Goal: Communication & Community: Participate in discussion

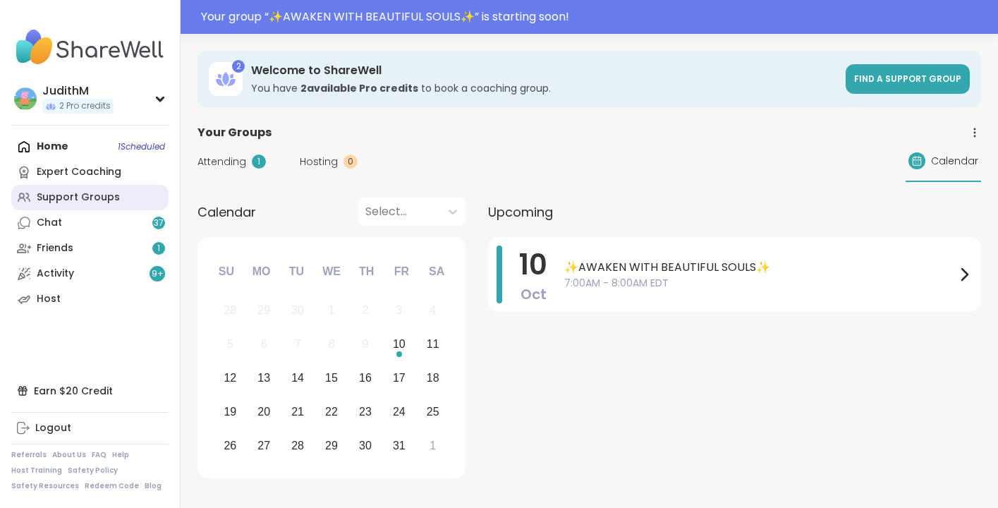
click at [71, 200] on div "Support Groups" at bounding box center [78, 197] width 83 height 14
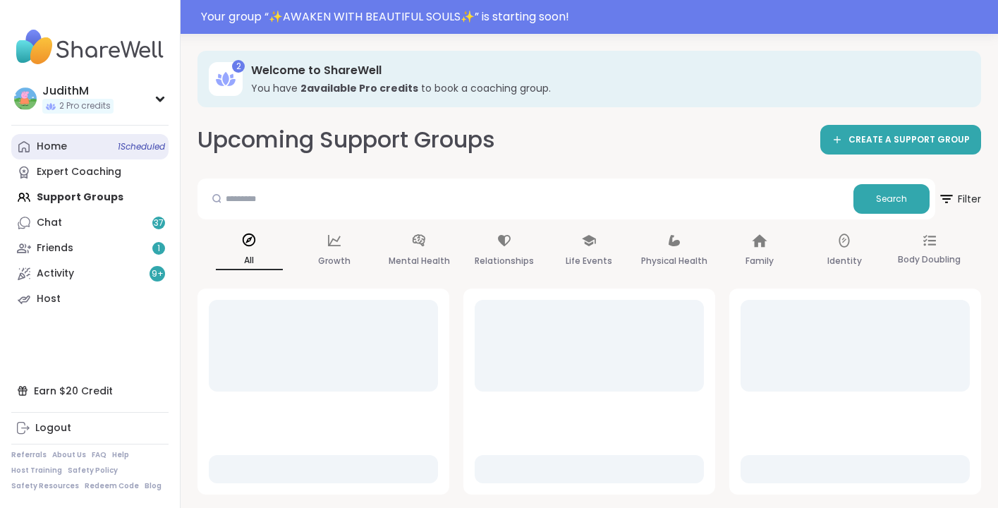
click at [49, 156] on link "Home 1 Scheduled" at bounding box center [89, 146] width 157 height 25
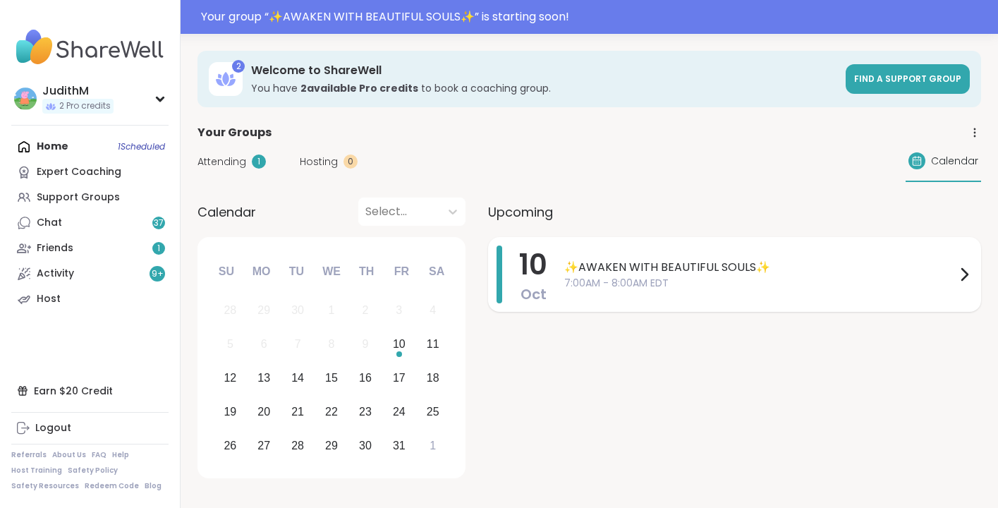
click at [701, 266] on span "✨AWAKEN WITH BEAUTIFUL SOULS✨" at bounding box center [760, 267] width 392 height 17
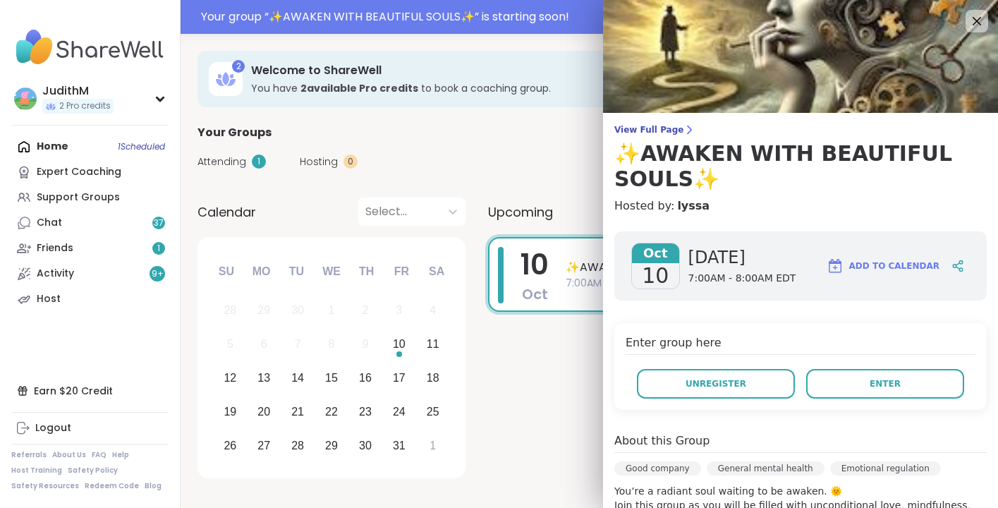
scroll to position [6, 0]
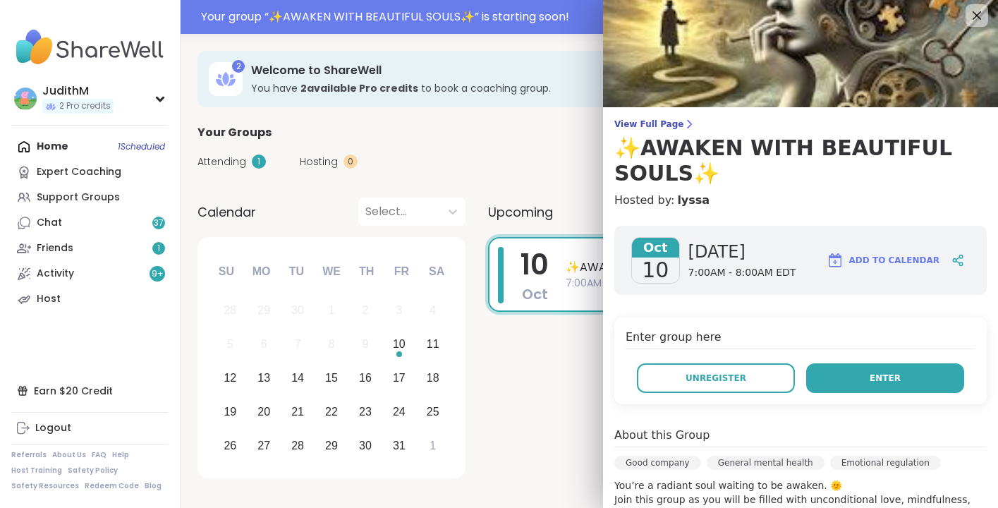
click at [851, 379] on button "Enter" at bounding box center [885, 378] width 158 height 30
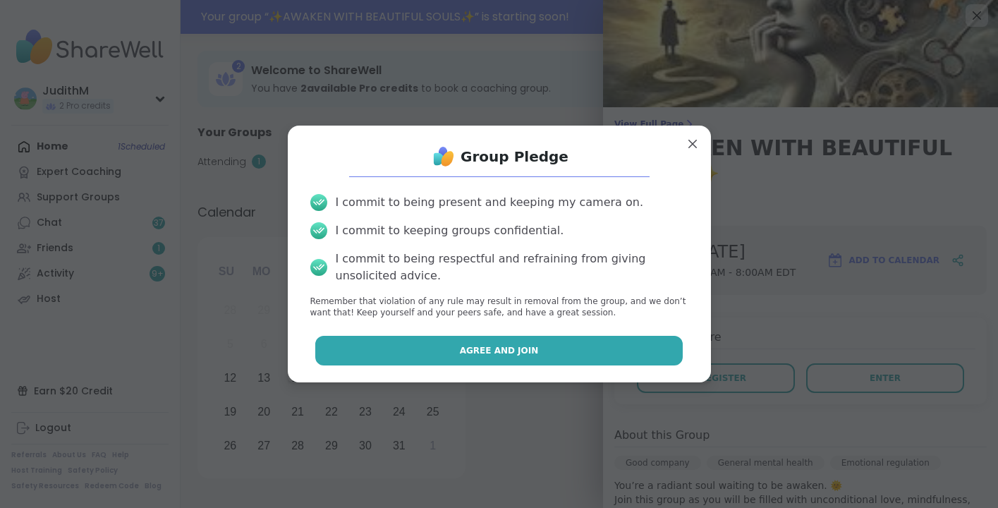
click at [583, 353] on button "Agree and Join" at bounding box center [499, 351] width 368 height 30
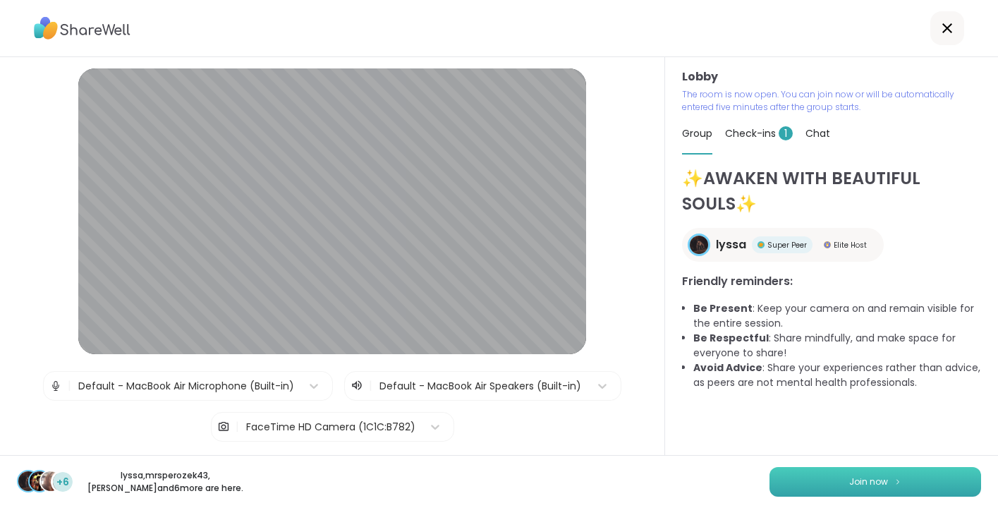
click at [854, 473] on button "Join now" at bounding box center [876, 482] width 212 height 30
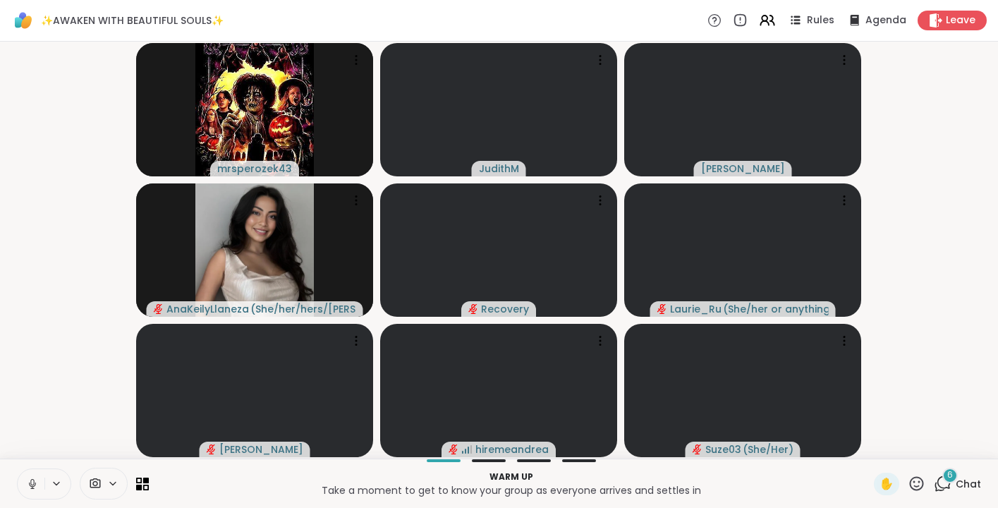
click at [31, 483] on icon at bounding box center [32, 482] width 4 height 6
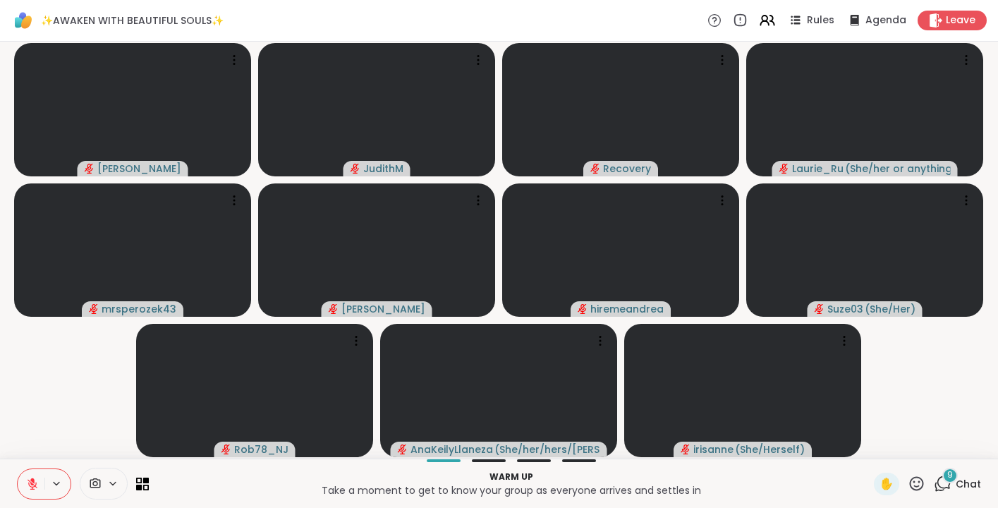
click at [946, 483] on icon at bounding box center [943, 484] width 18 height 18
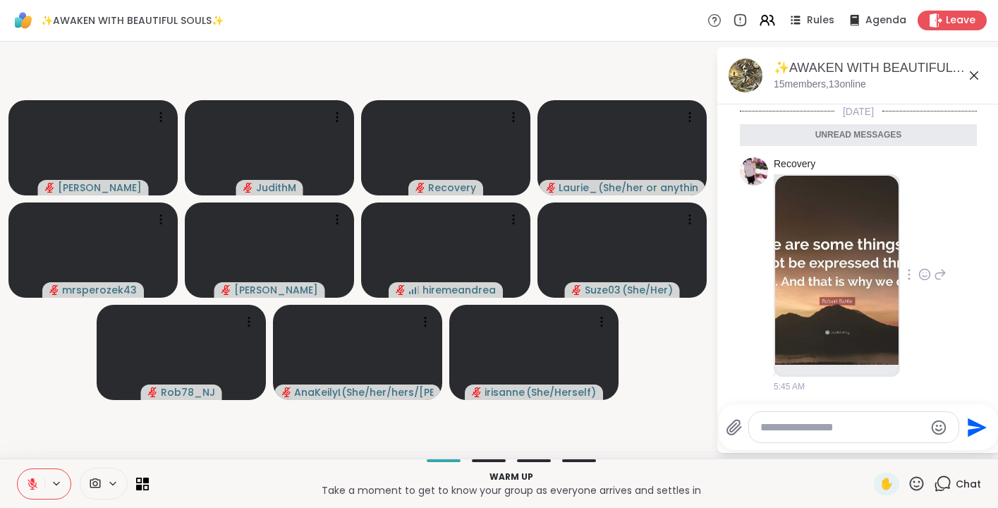
scroll to position [33, 0]
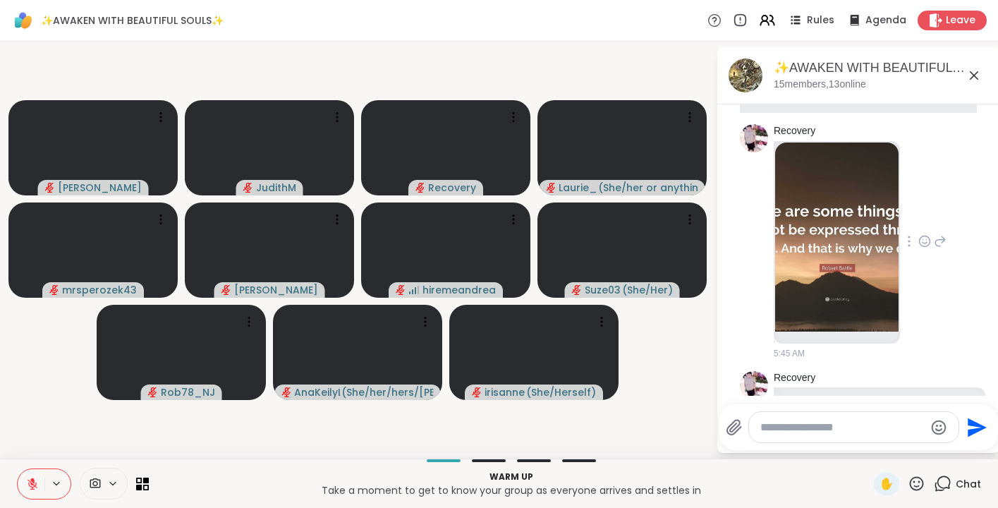
click at [870, 193] on img at bounding box center [836, 237] width 123 height 189
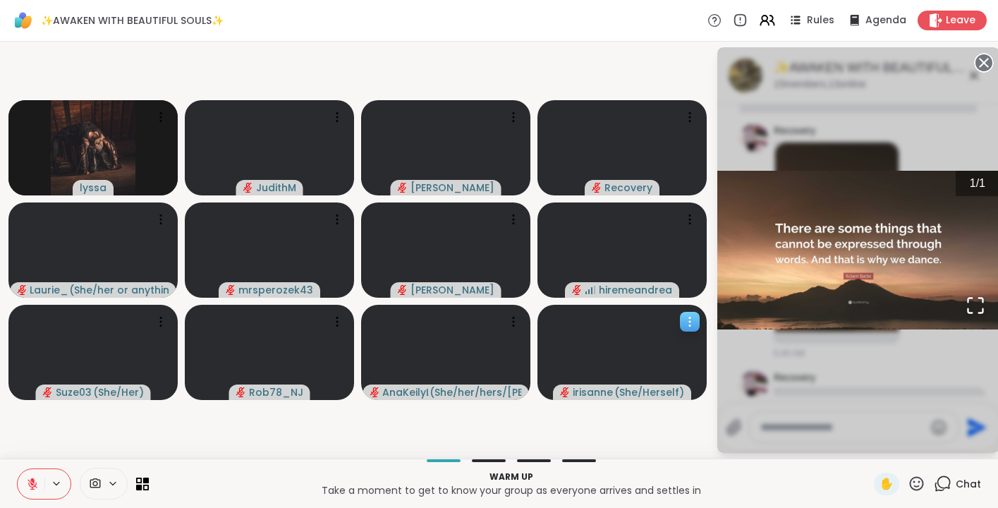
click at [701, 358] on video at bounding box center [622, 352] width 169 height 95
click at [983, 64] on circle at bounding box center [984, 62] width 17 height 17
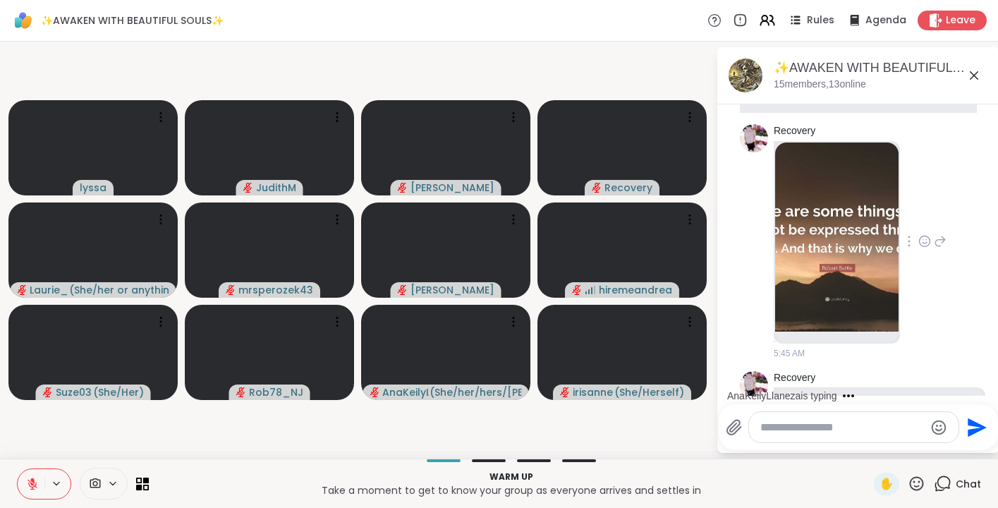
click at [945, 242] on icon at bounding box center [940, 241] width 13 height 17
click at [928, 236] on icon at bounding box center [925, 241] width 11 height 11
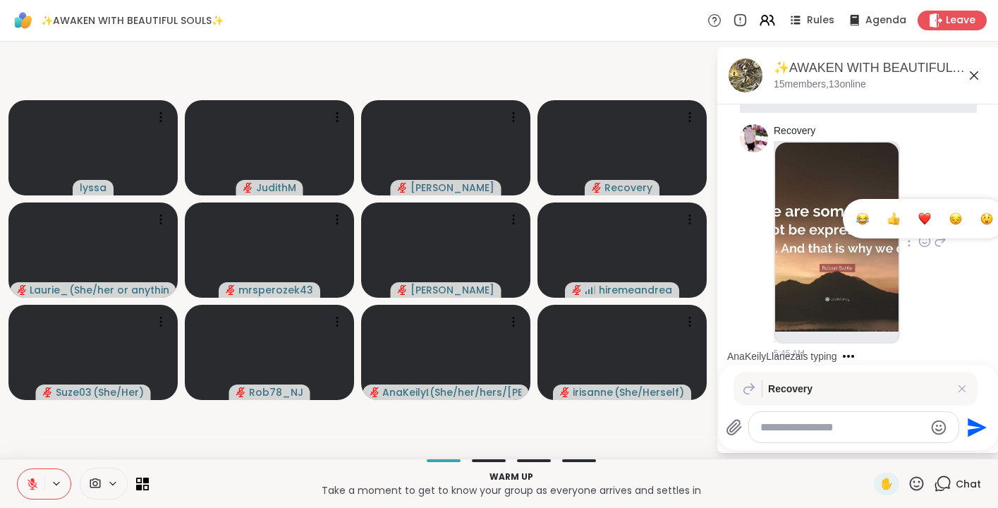
click at [926, 219] on div "Select Reaction: Heart" at bounding box center [925, 218] width 13 height 13
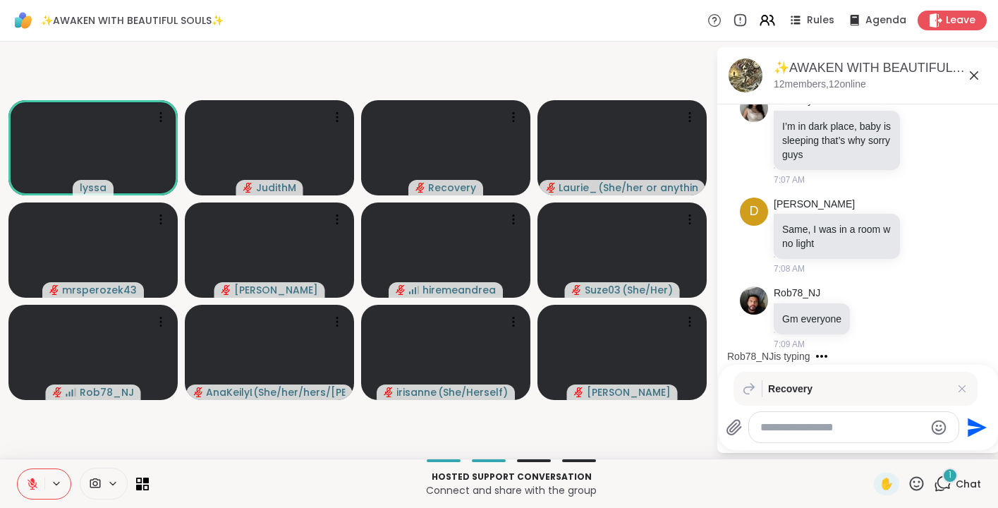
scroll to position [3052, 0]
click at [852, 66] on div "✨AWAKEN WITH BEAUTIFUL SOULS✨, [DATE]" at bounding box center [881, 68] width 214 height 18
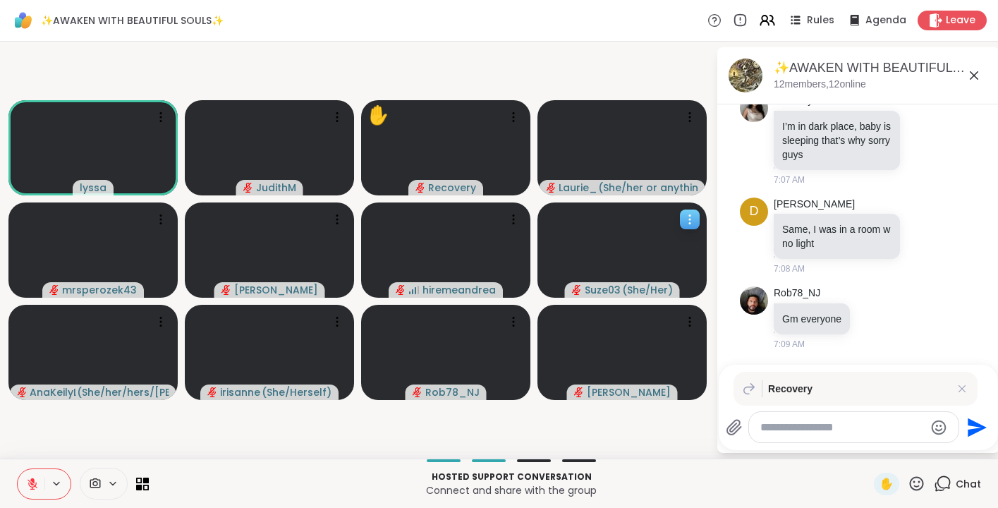
click at [689, 221] on icon at bounding box center [690, 219] width 14 height 14
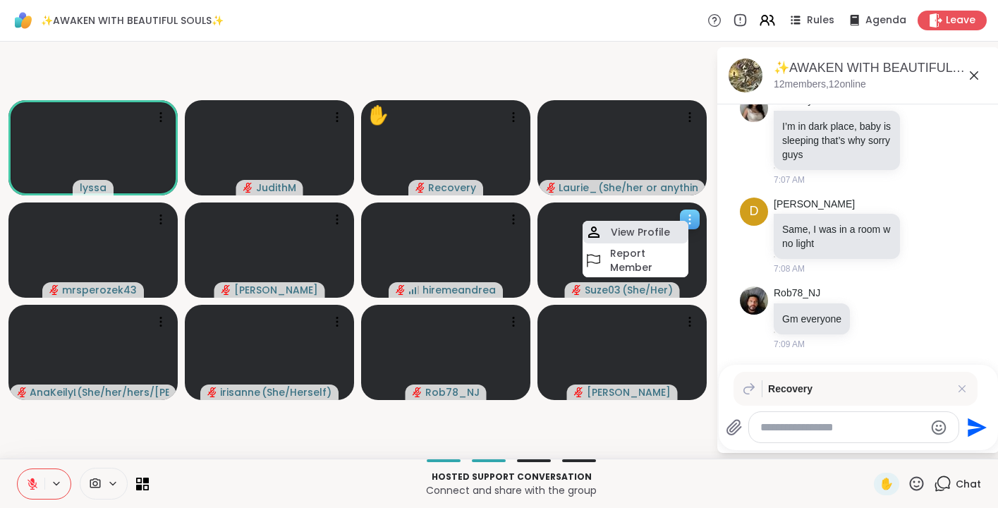
click at [651, 231] on h4 "View Profile" at bounding box center [640, 232] width 59 height 14
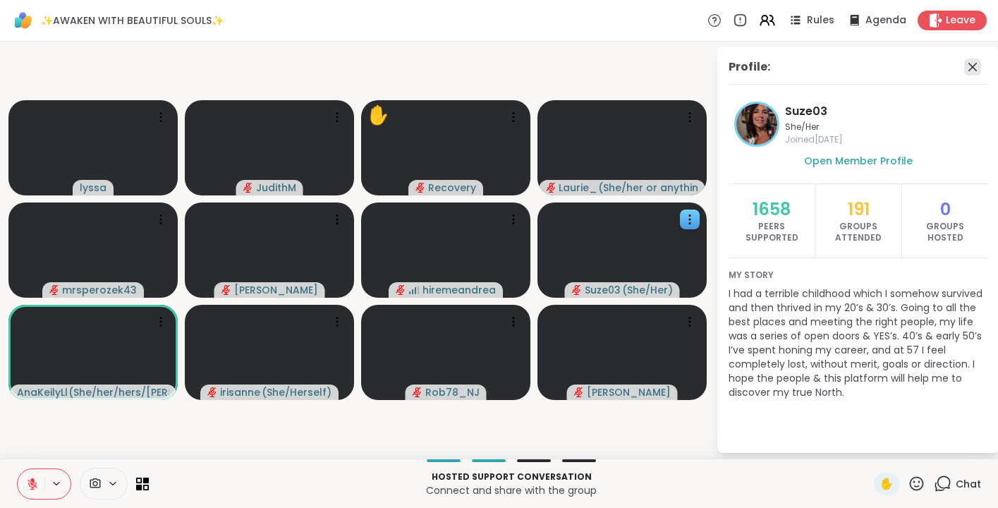
click at [977, 72] on icon at bounding box center [972, 67] width 17 height 17
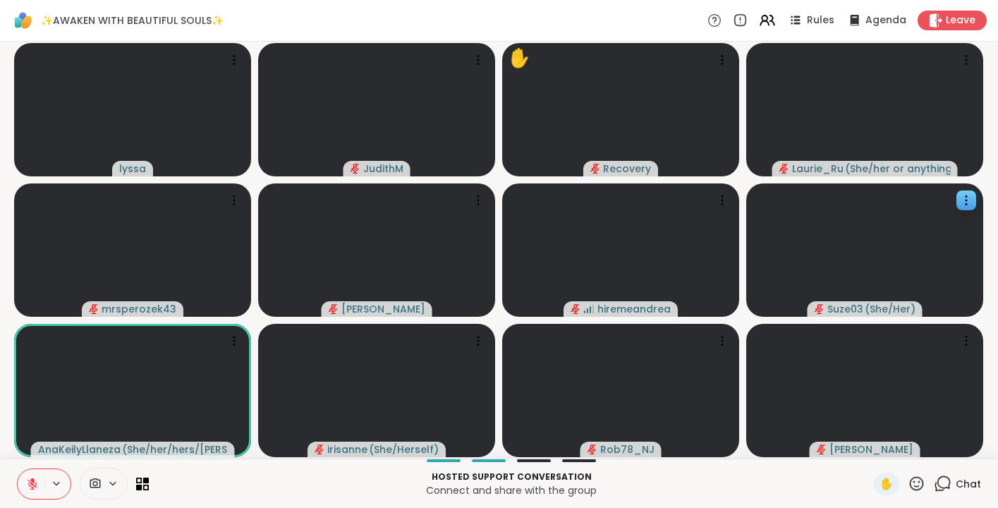
click at [939, 479] on icon at bounding box center [944, 482] width 13 height 13
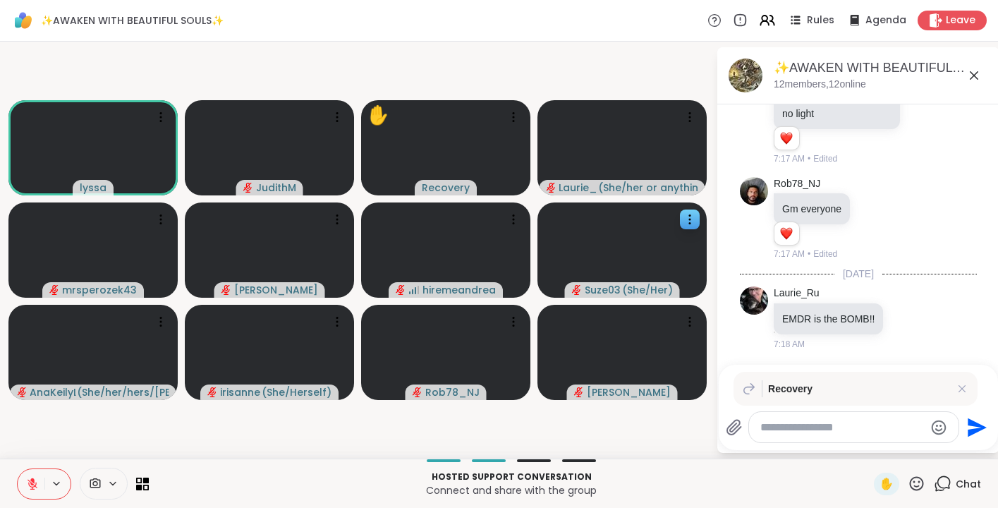
scroll to position [3201, 0]
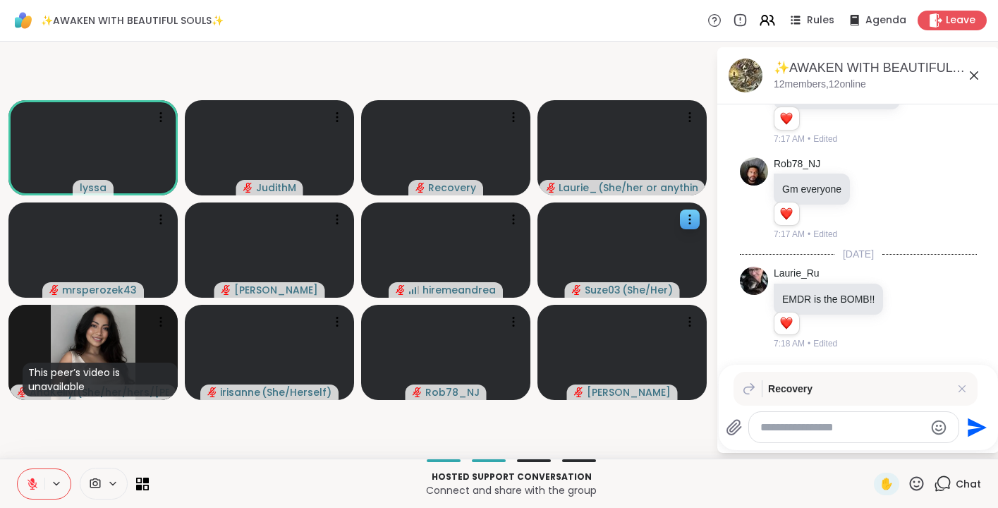
drag, startPoint x: 325, startPoint y: 439, endPoint x: 318, endPoint y: 438, distance: 7.1
click at [318, 438] on video-player-container "lyssa JudithM Recovery Laurie_Ru ( She/her or anything else ) mrsperozek43 Dona…" at bounding box center [357, 250] width 699 height 406
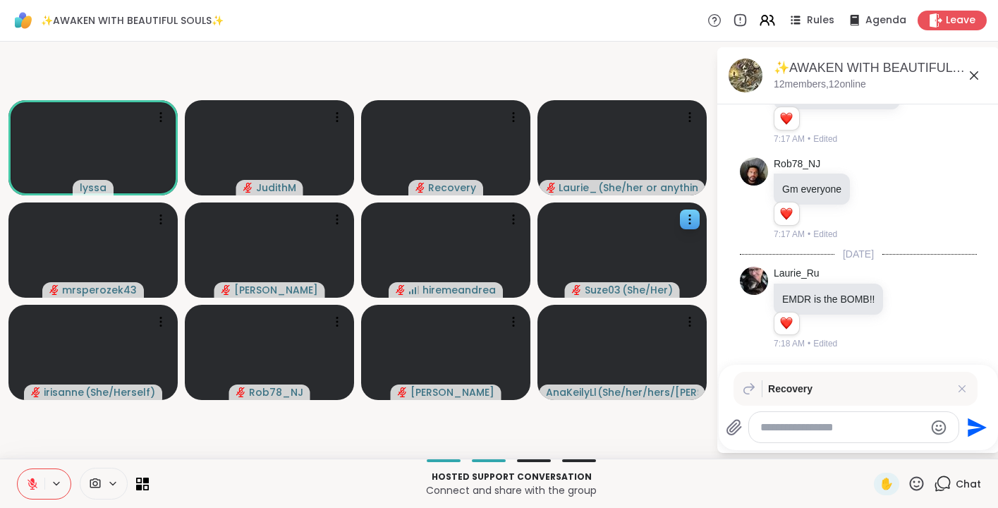
click at [806, 441] on div at bounding box center [854, 427] width 210 height 30
click at [806, 433] on textarea "Type your message" at bounding box center [843, 427] width 164 height 14
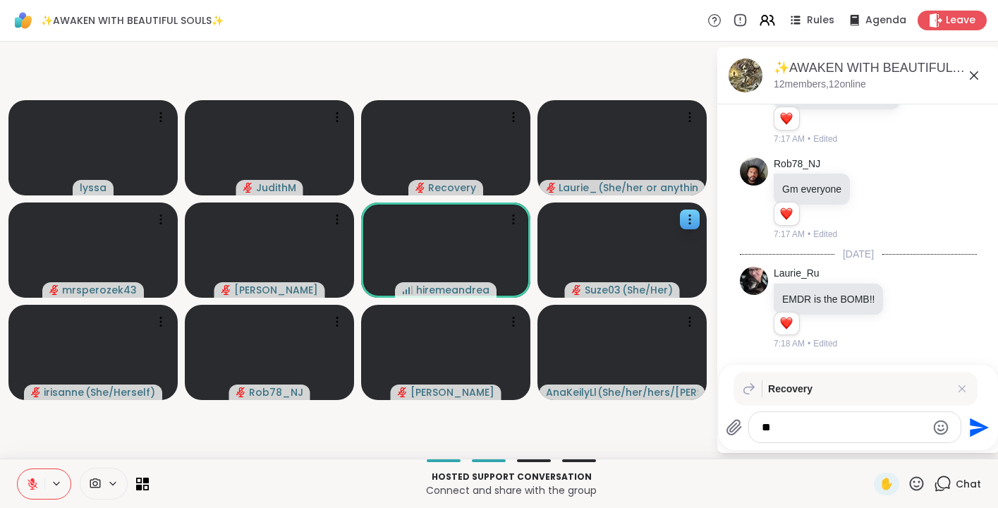
type textarea "*"
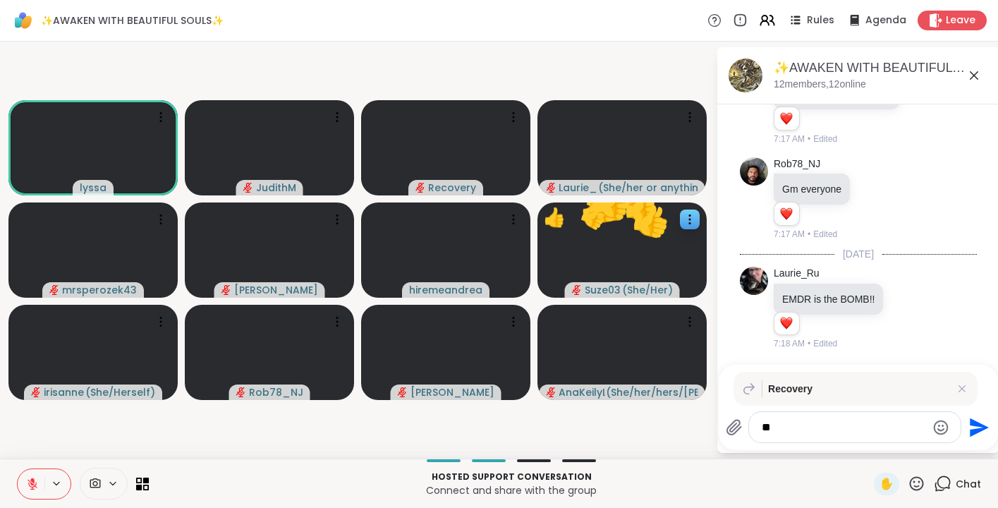
type textarea "*"
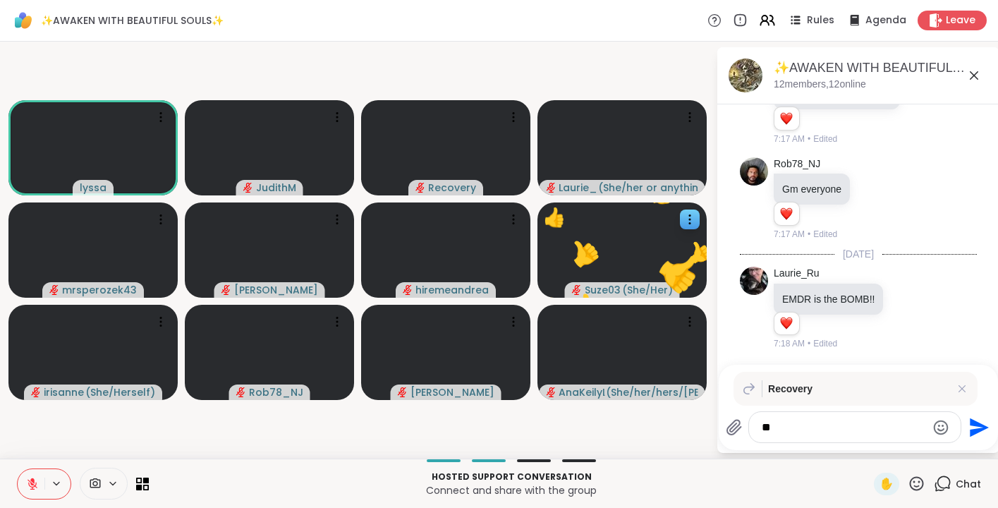
type textarea "***"
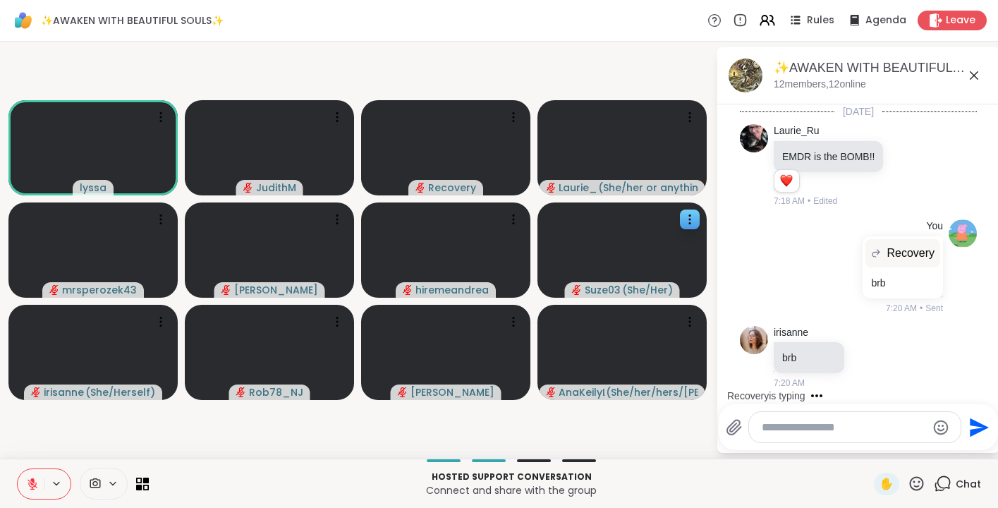
scroll to position [3475, 0]
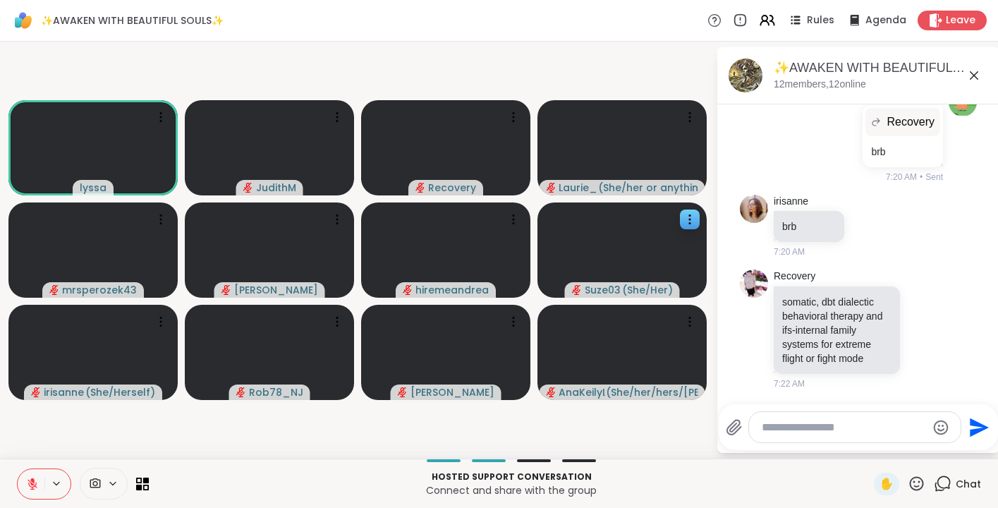
click at [844, 435] on div at bounding box center [855, 427] width 212 height 30
click at [835, 429] on textarea "Type your message" at bounding box center [844, 427] width 164 height 14
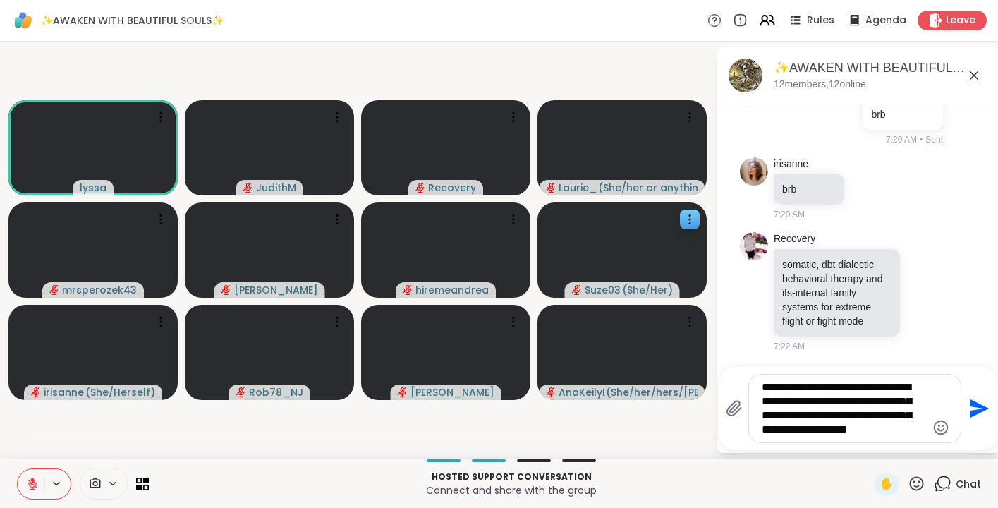
type textarea "**********"
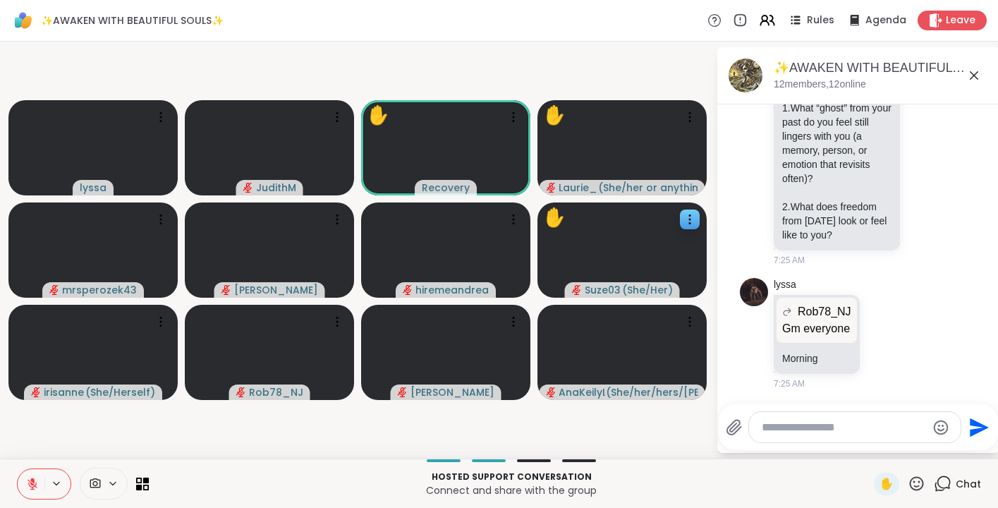
scroll to position [4247, 0]
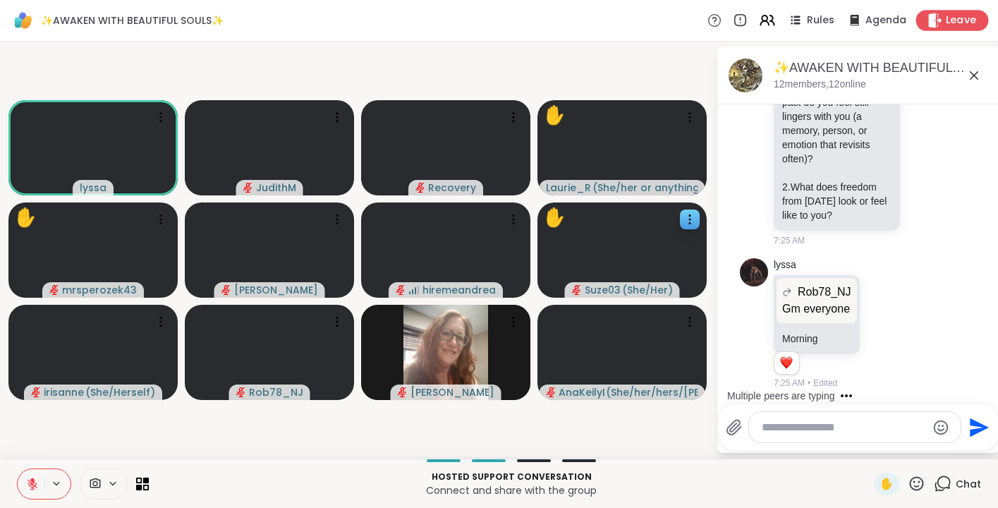
click at [950, 20] on span "Leave" at bounding box center [961, 20] width 31 height 15
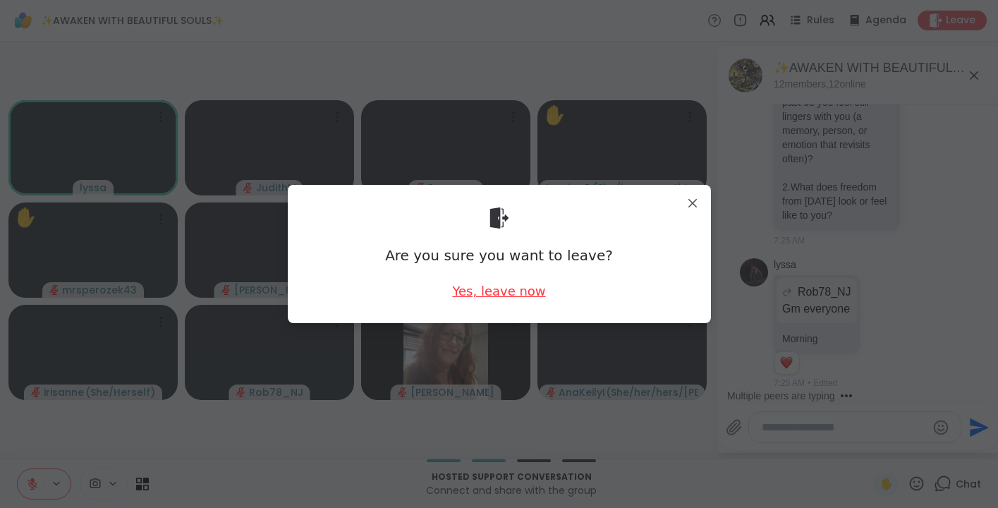
click at [507, 283] on div "Yes, leave now" at bounding box center [498, 291] width 93 height 18
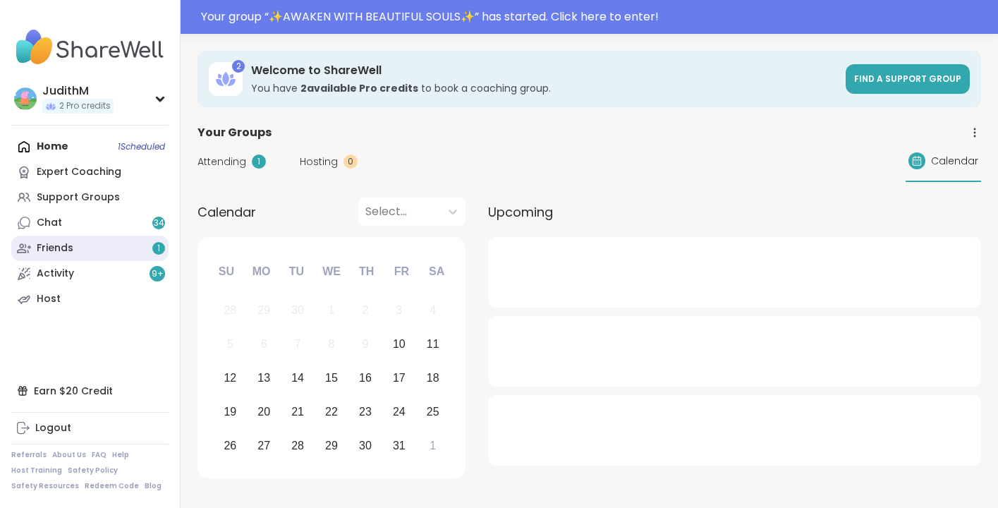
click at [49, 244] on div "Friends 1" at bounding box center [55, 248] width 37 height 14
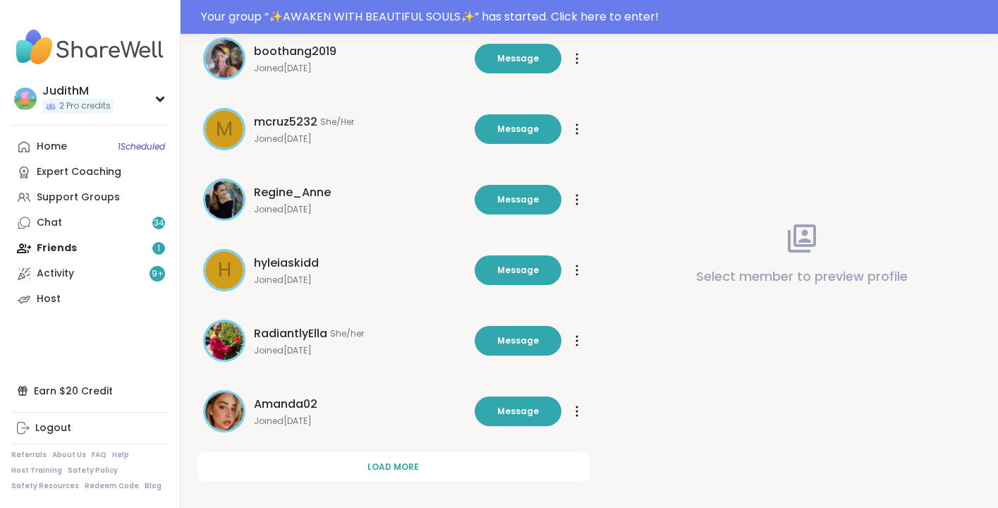
scroll to position [432, 0]
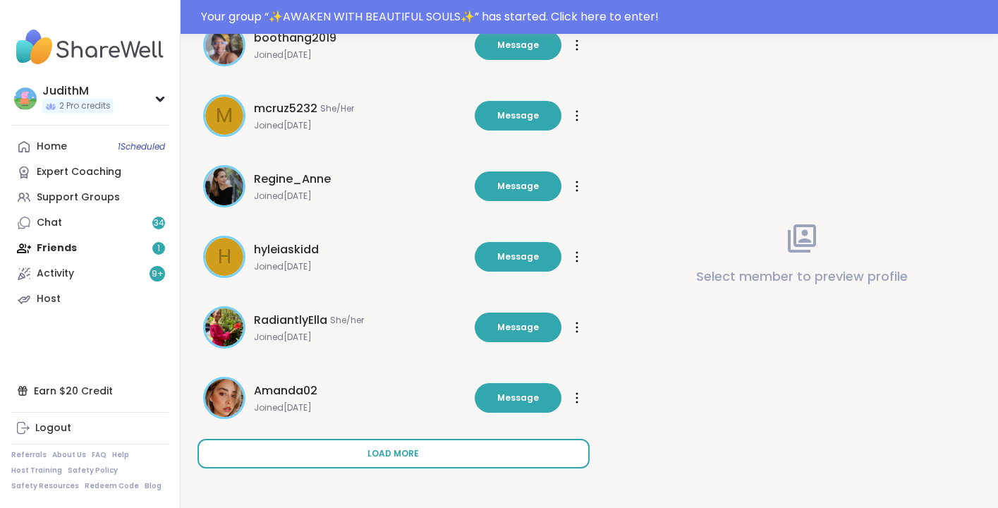
click at [396, 458] on span "Load more" at bounding box center [393, 453] width 51 height 13
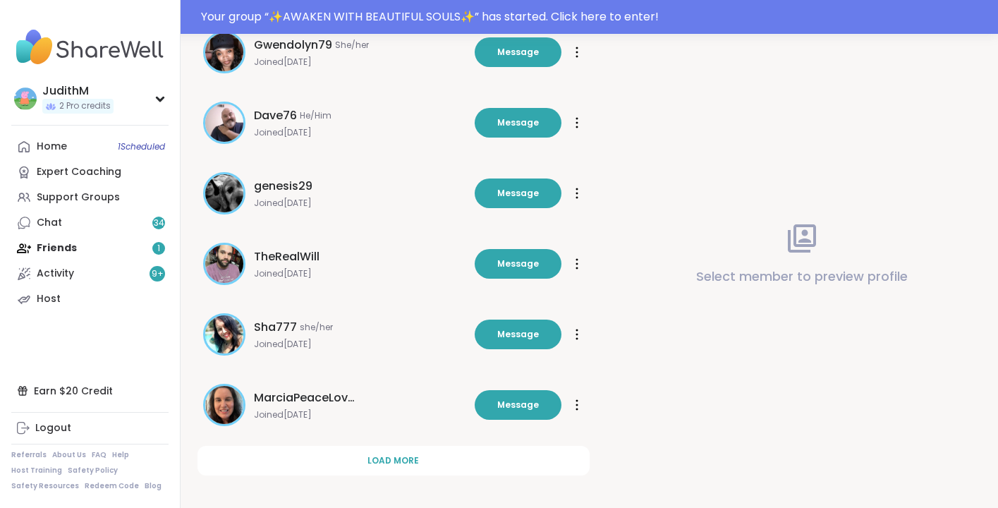
scroll to position [1138, 0]
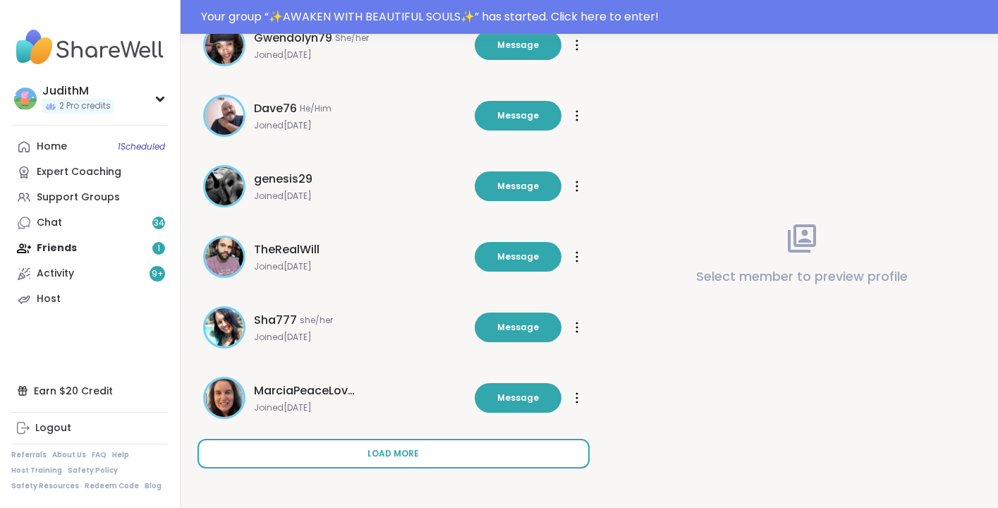
click at [392, 461] on button "Load more" at bounding box center [394, 454] width 392 height 30
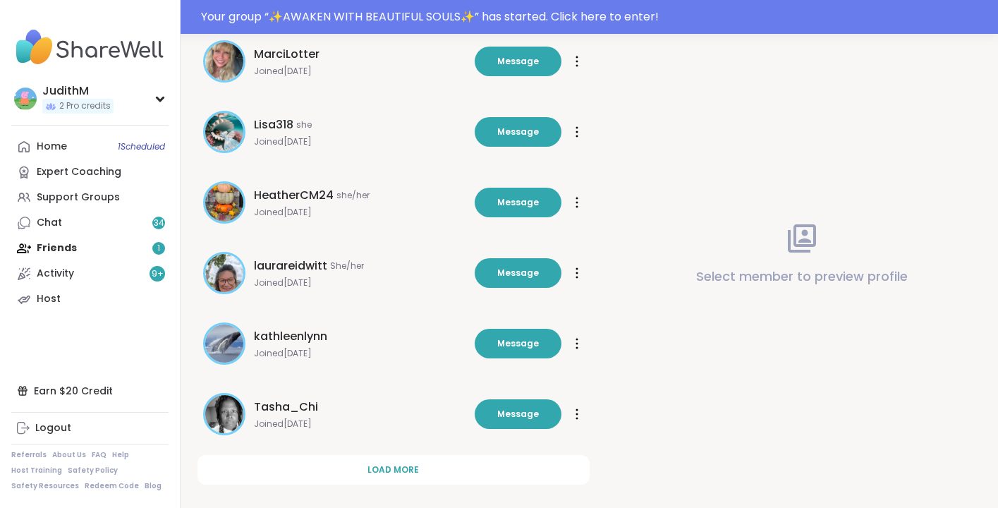
scroll to position [1843, 0]
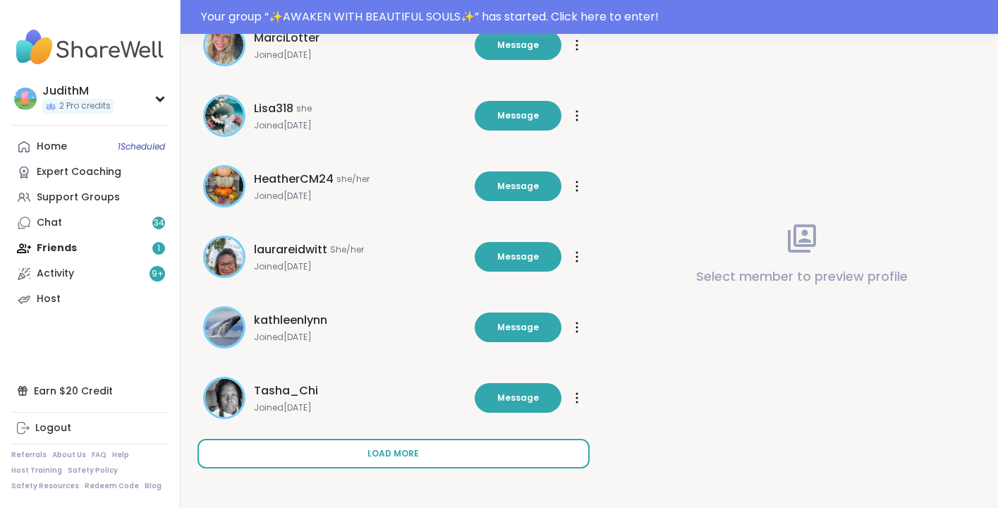
click at [414, 457] on span "Load more" at bounding box center [393, 453] width 51 height 13
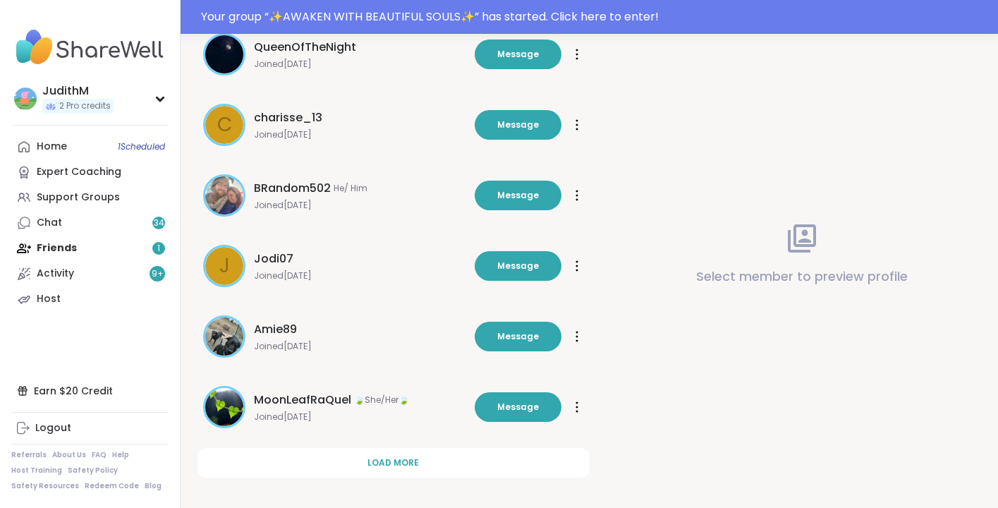
scroll to position [2549, 0]
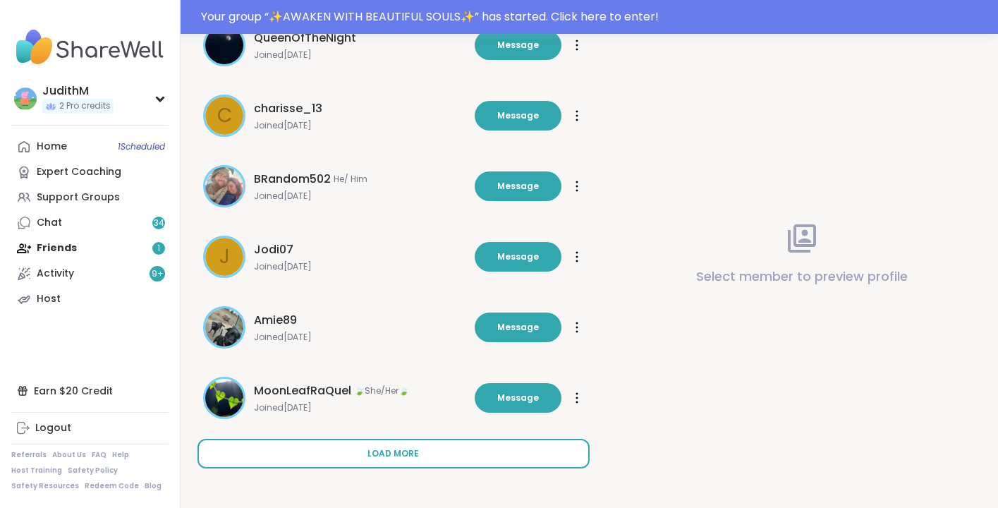
click at [432, 454] on button "Load more" at bounding box center [394, 454] width 392 height 30
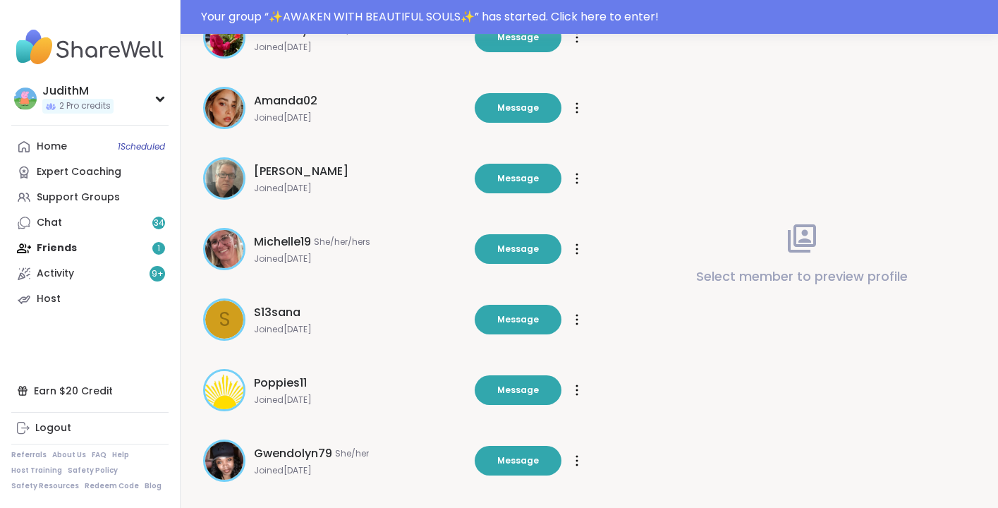
scroll to position [562, 0]
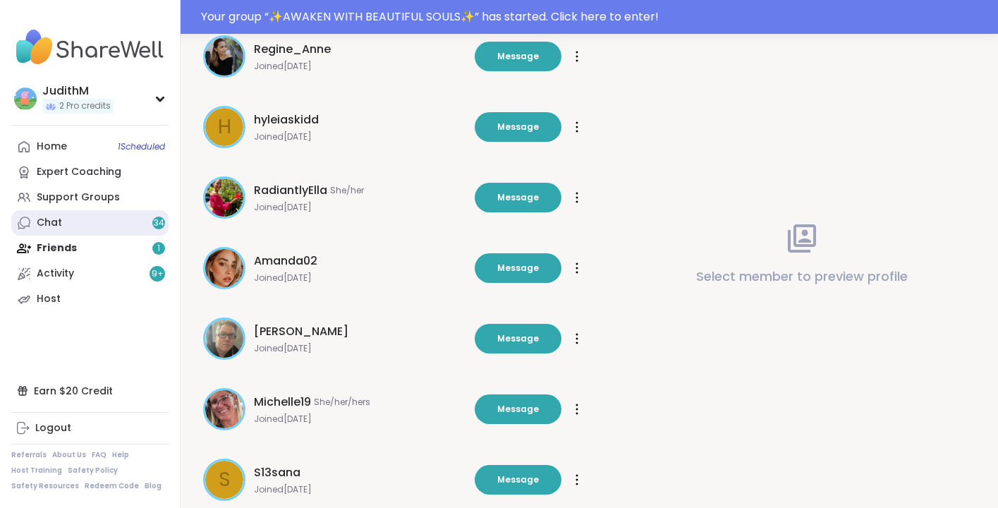
click at [53, 222] on div "Chat 34" at bounding box center [49, 223] width 25 height 14
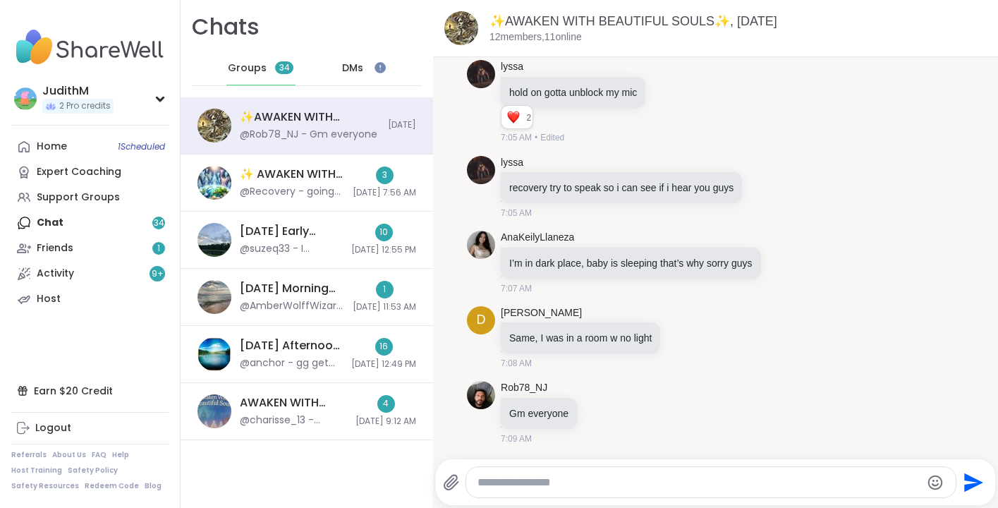
click at [354, 63] on span "DMs" at bounding box center [352, 68] width 21 height 14
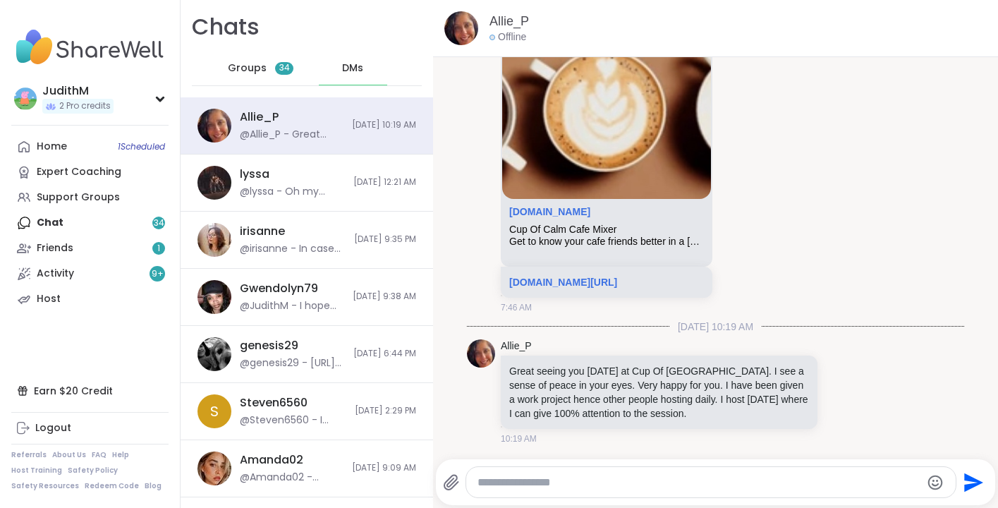
click at [337, 66] on div "DMs" at bounding box center [353, 68] width 69 height 34
click at [355, 69] on span "DMs" at bounding box center [352, 68] width 21 height 14
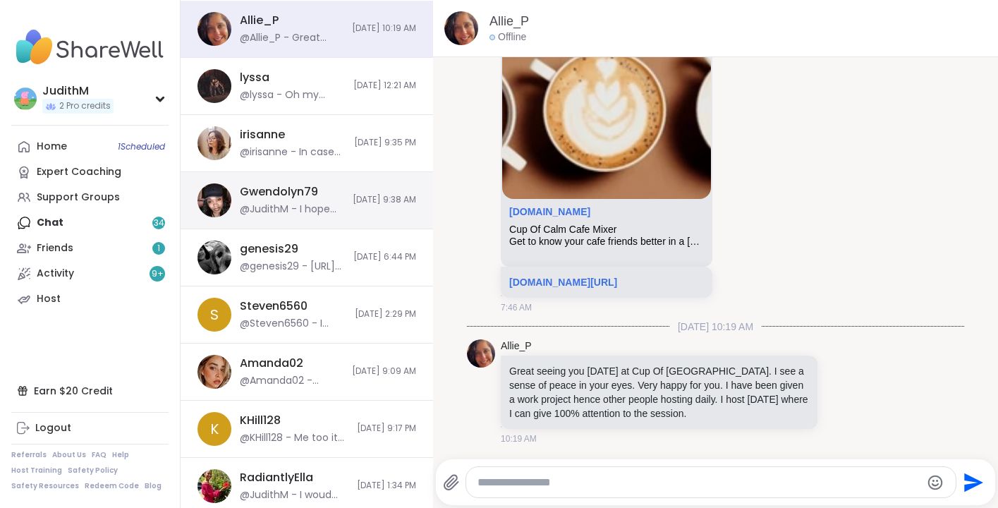
scroll to position [99, 0]
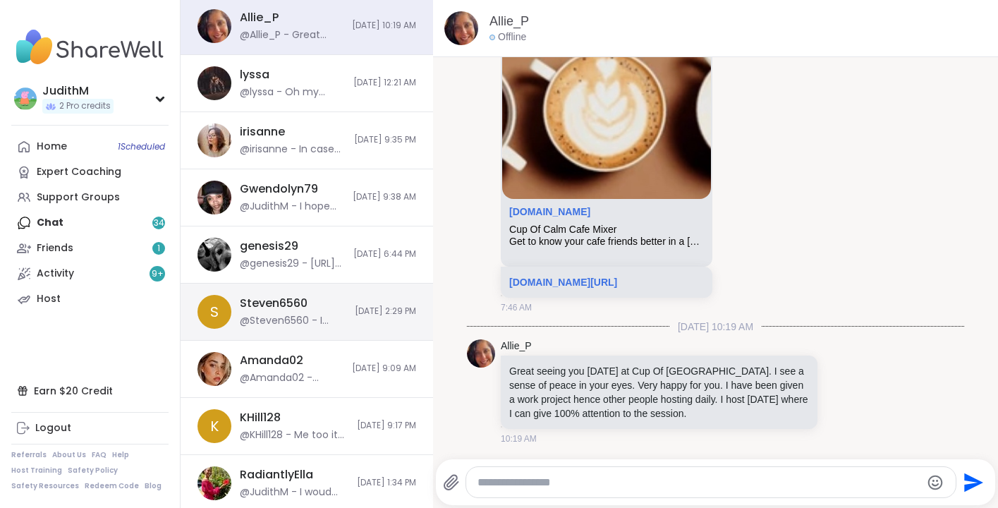
click at [253, 321] on div "@Steven6560 - I understand! I try to be positive for others sake but sometimes …" at bounding box center [293, 321] width 107 height 14
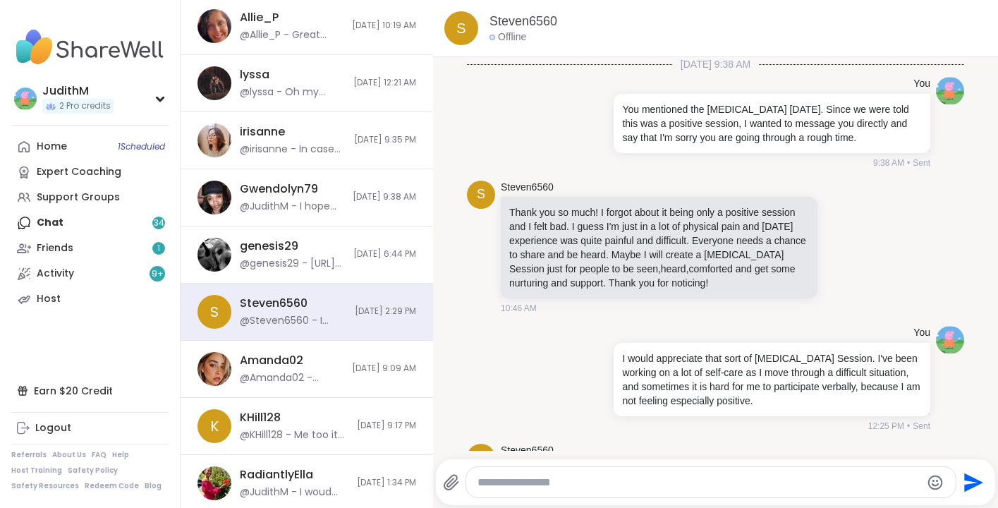
scroll to position [119, 0]
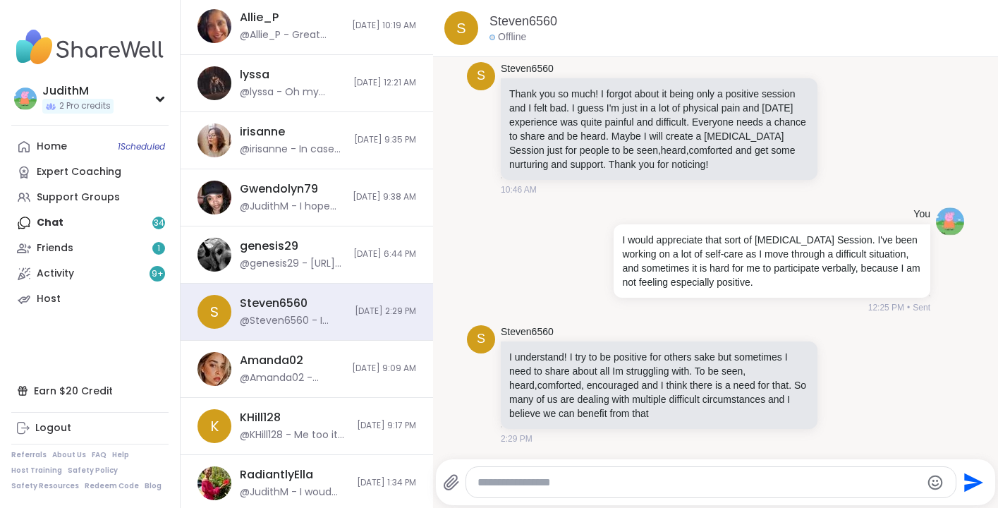
click at [666, 472] on div at bounding box center [711, 482] width 490 height 30
click at [643, 487] on textarea "Type your message" at bounding box center [699, 482] width 443 height 14
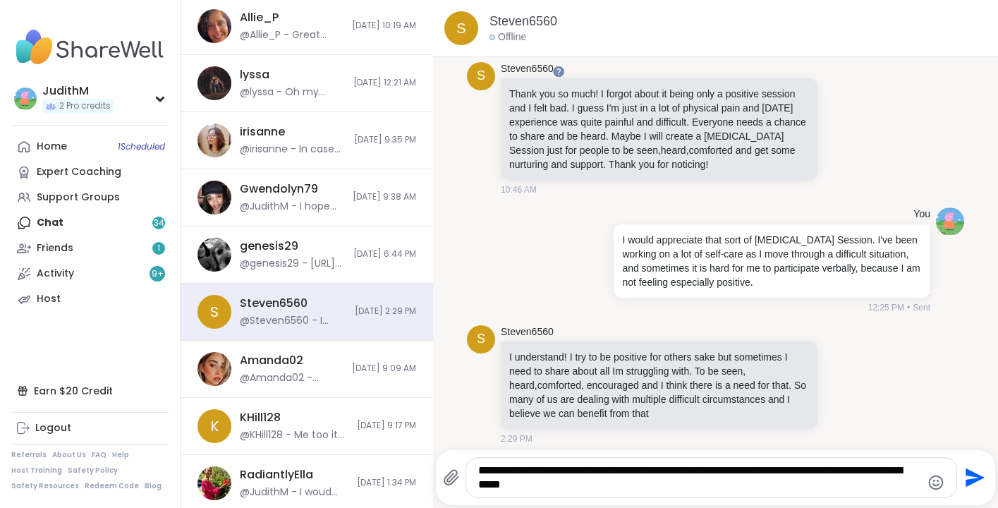
type textarea "**********"
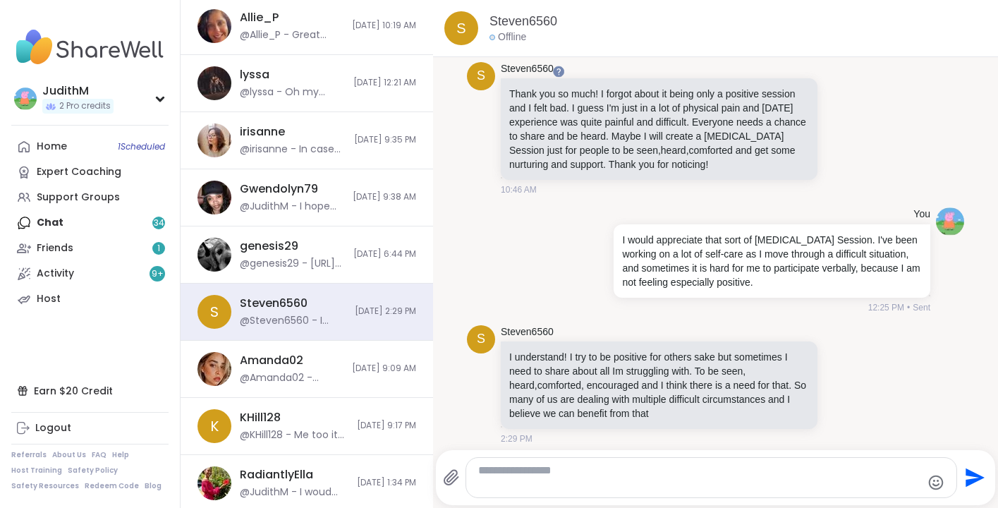
scroll to position [222, 0]
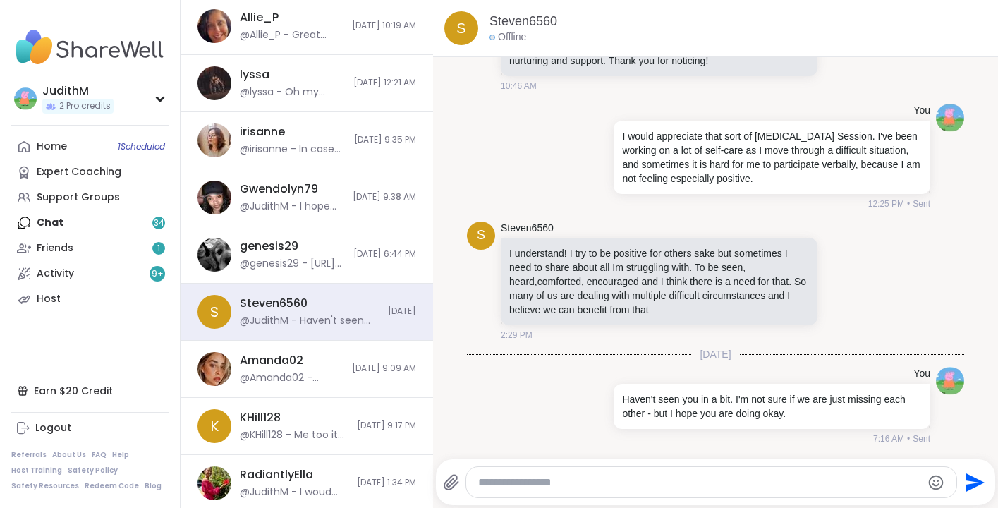
click at [62, 220] on div "Home 1 Scheduled Expert Coaching Support Groups Chat 34 Friends 1 Activity 9 + …" at bounding box center [89, 223] width 157 height 178
click at [159, 224] on div "Home 1 Scheduled Expert Coaching Support Groups Chat 34 Friends 1 Activity 9 + …" at bounding box center [89, 223] width 157 height 178
click at [74, 246] on link "Friends 1" at bounding box center [89, 248] width 157 height 25
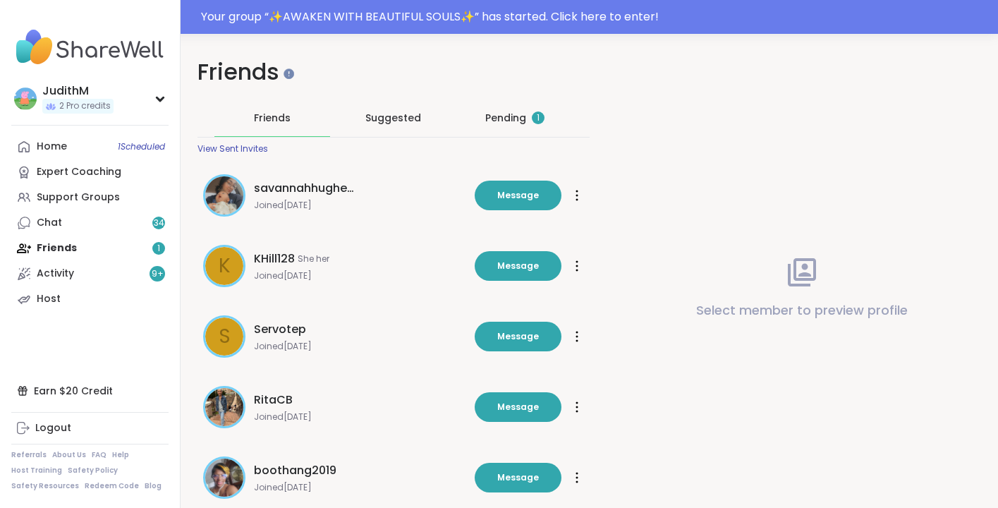
click at [521, 115] on div "Pending 1" at bounding box center [514, 118] width 59 height 14
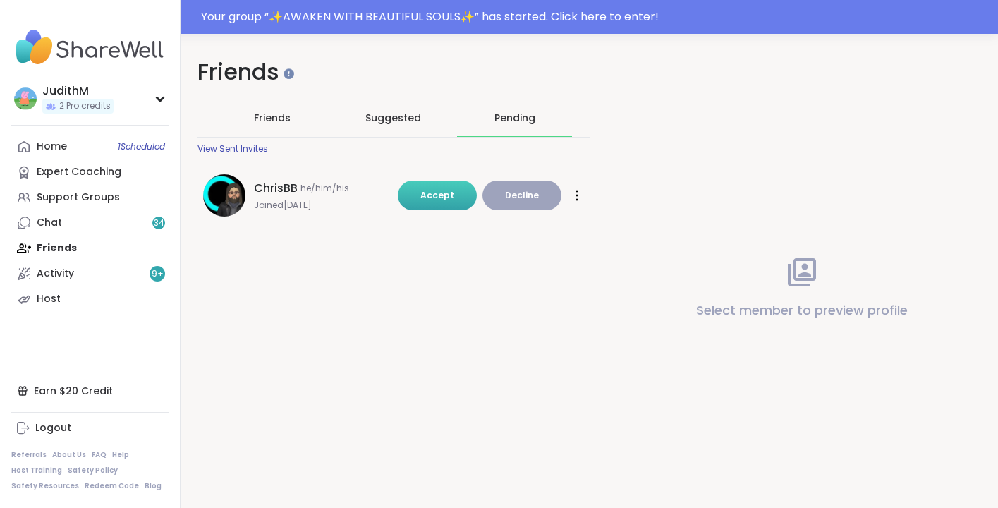
click at [449, 195] on span "Accept" at bounding box center [437, 195] width 34 height 12
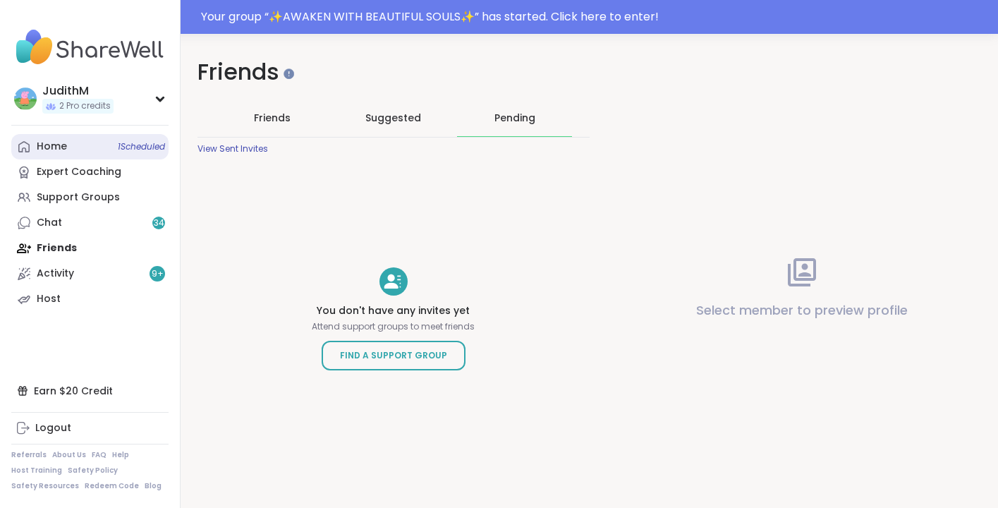
click at [44, 158] on link "Home 1 Scheduled" at bounding box center [89, 146] width 157 height 25
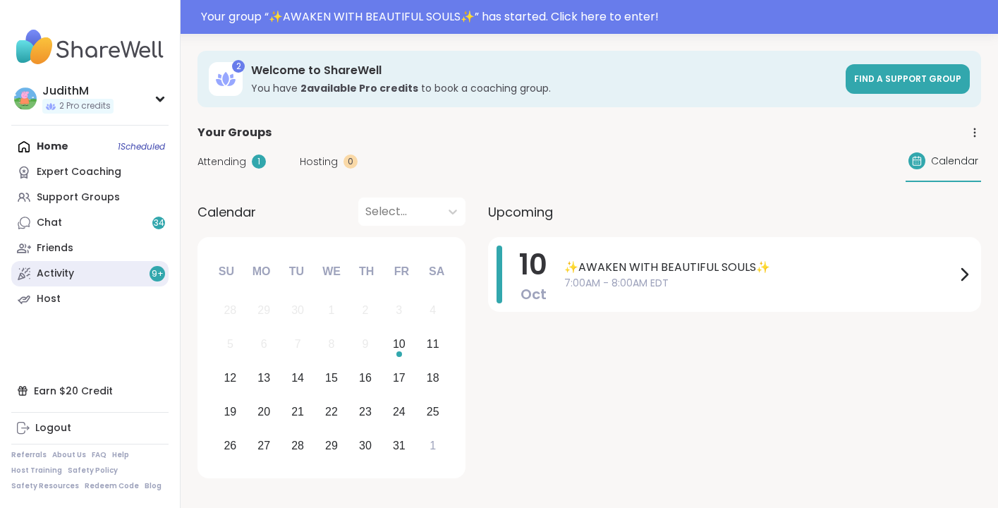
click at [72, 277] on div "Activity 9 +" at bounding box center [55, 274] width 37 height 14
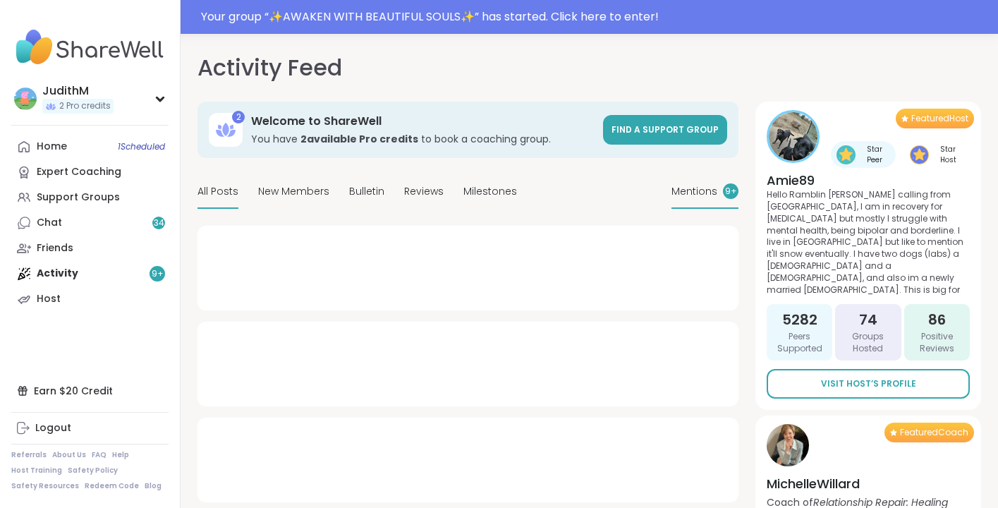
type textarea "*"
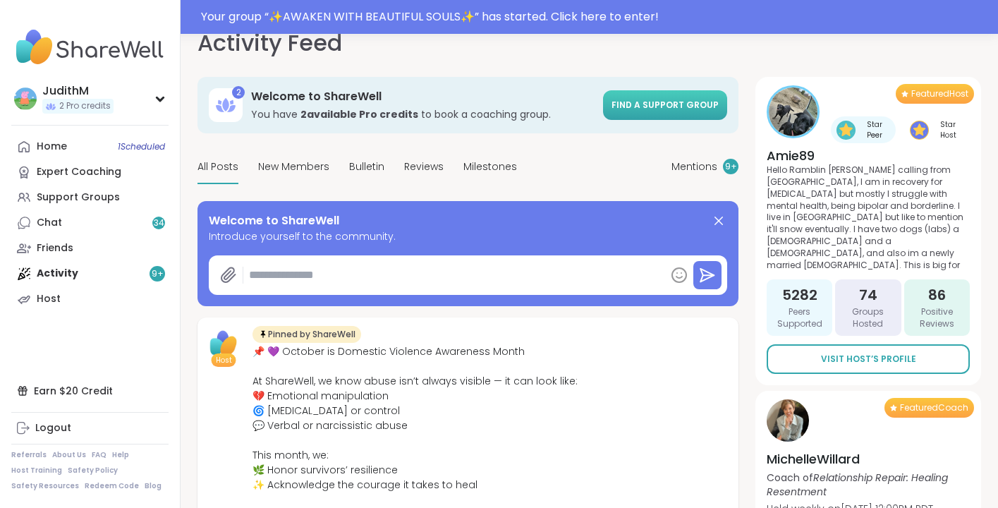
click at [682, 103] on span "Find a support group" at bounding box center [665, 105] width 107 height 12
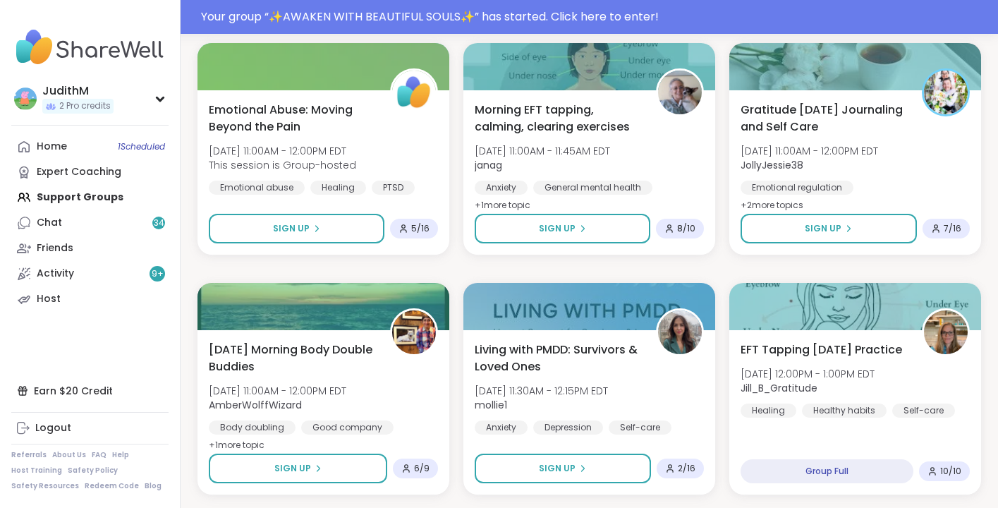
scroll to position [966, 0]
